Goal: Find specific page/section: Find specific page/section

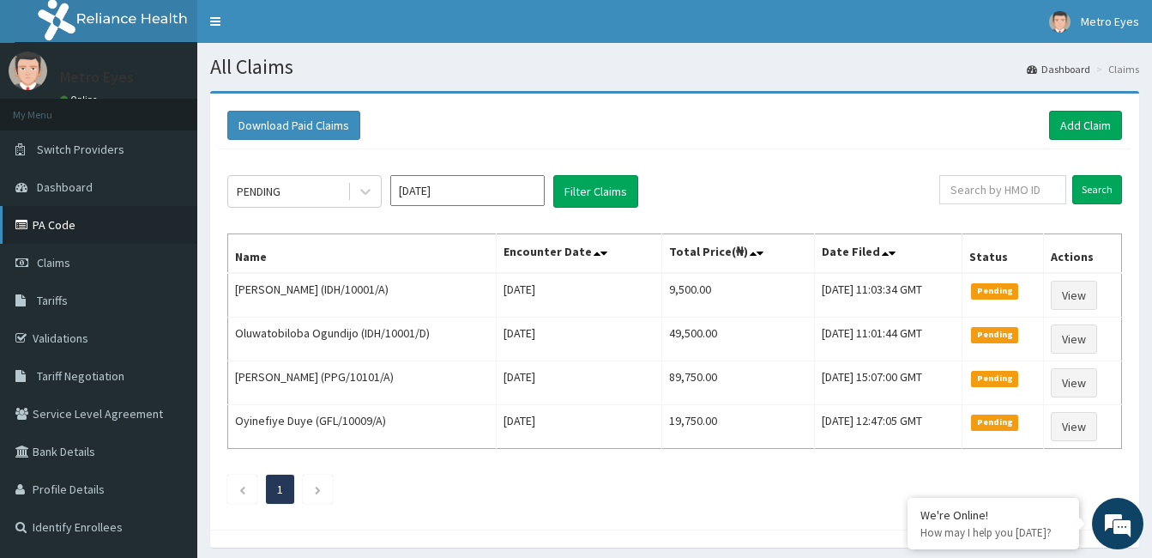
click at [82, 238] on link "PA Code" at bounding box center [98, 225] width 197 height 38
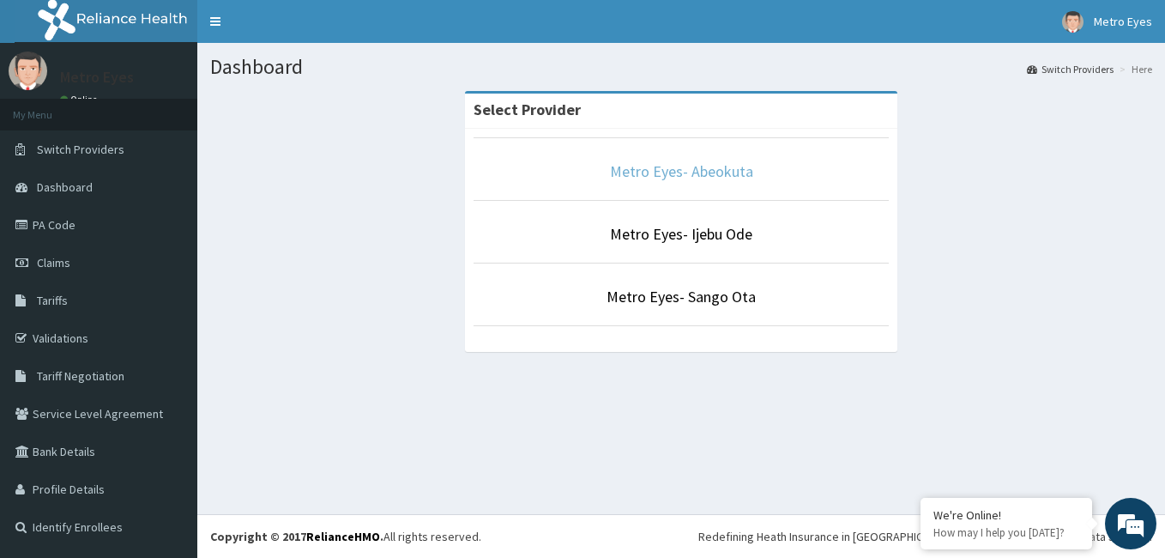
click at [642, 164] on link "Metro Eyes- Abeokuta" at bounding box center [681, 171] width 143 height 20
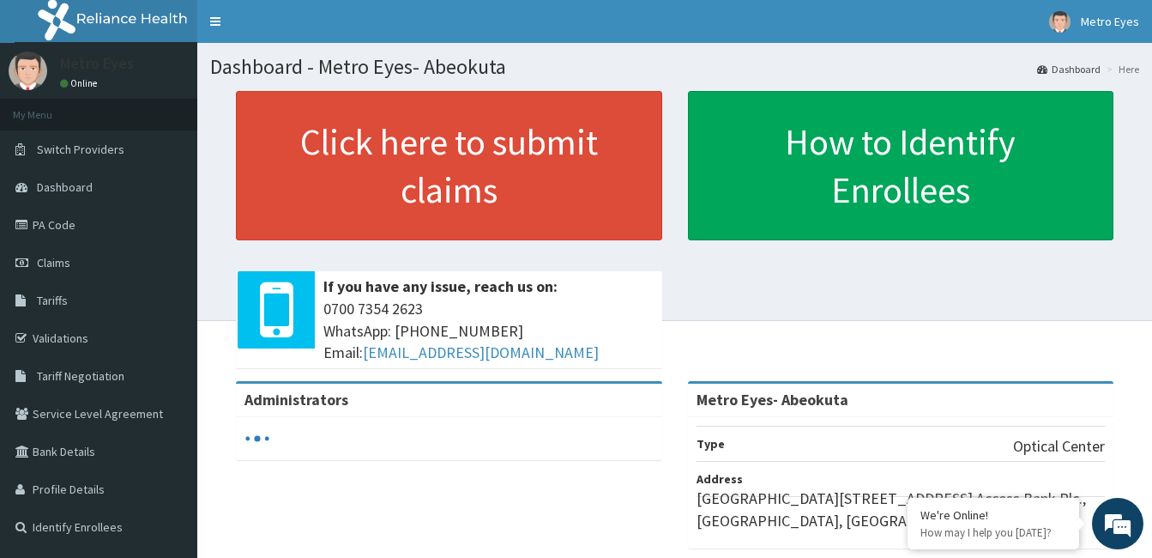
click at [69, 230] on link "PA Code" at bounding box center [98, 225] width 197 height 38
